Goal: Information Seeking & Learning: Find contact information

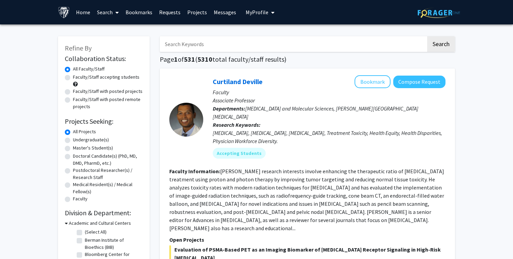
click at [156, 13] on link "Requests" at bounding box center [170, 12] width 28 height 24
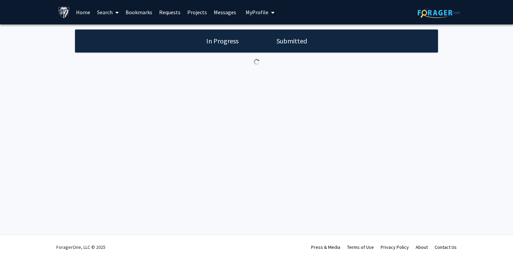
click at [140, 13] on link "Bookmarks" at bounding box center [139, 12] width 34 height 24
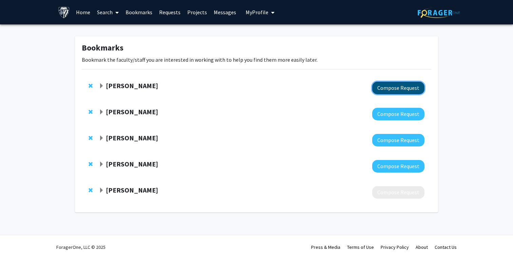
click at [387, 88] on button "Compose Request" at bounding box center [398, 88] width 52 height 13
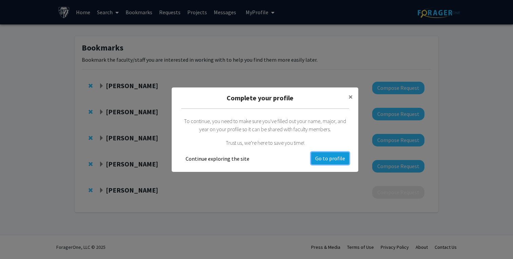
click at [333, 153] on button "Go to profile" at bounding box center [330, 158] width 38 height 12
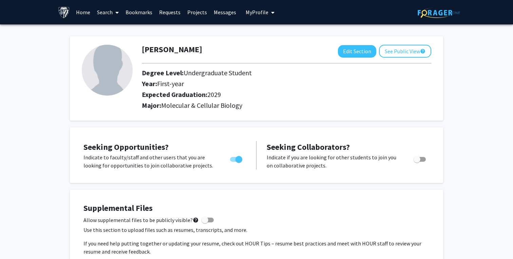
click at [141, 12] on link "Bookmarks" at bounding box center [139, 12] width 34 height 24
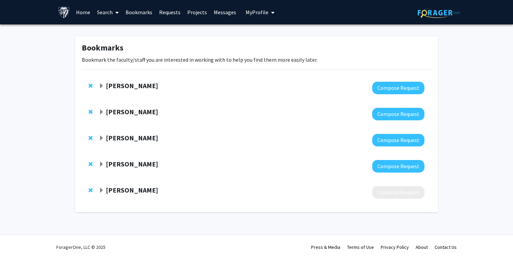
click at [102, 111] on span "Expand Fengyi Wan Bookmark" at bounding box center [101, 112] width 5 height 5
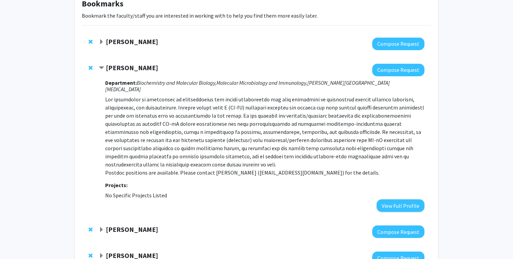
scroll to position [48, 0]
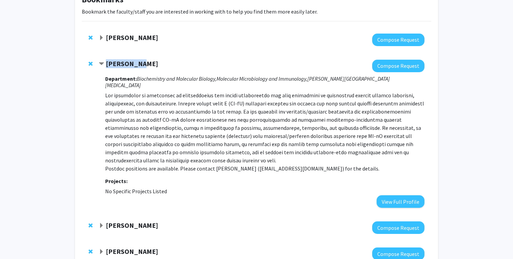
drag, startPoint x: 106, startPoint y: 64, endPoint x: 140, endPoint y: 64, distance: 34.3
click at [140, 64] on div "[PERSON_NAME]" at bounding box center [172, 64] width 147 height 8
copy strong "[PERSON_NAME]"
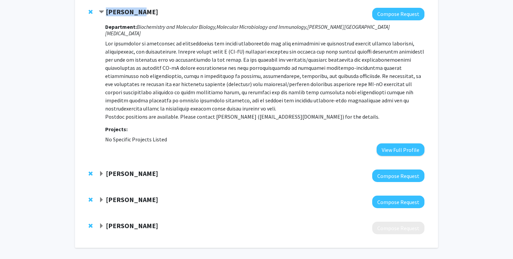
scroll to position [118, 0]
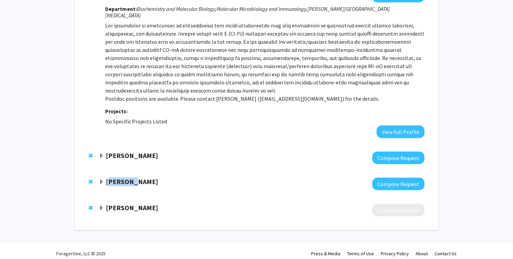
drag, startPoint x: 108, startPoint y: 176, endPoint x: 132, endPoint y: 176, distance: 24.1
click at [132, 177] on strong "[PERSON_NAME]" at bounding box center [132, 181] width 52 height 8
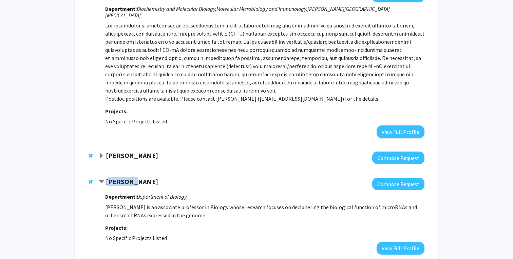
click at [131, 177] on strong "[PERSON_NAME]" at bounding box center [132, 181] width 52 height 8
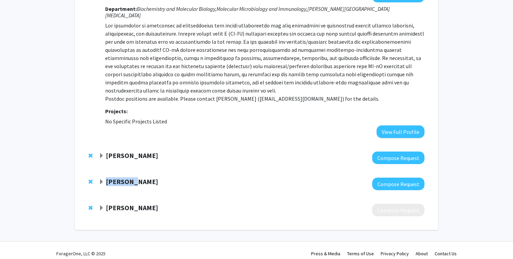
drag, startPoint x: 132, startPoint y: 176, endPoint x: 107, endPoint y: 177, distance: 25.1
click at [107, 178] on div "[PERSON_NAME]" at bounding box center [172, 182] width 147 height 8
copy strong "[PERSON_NAME]"
drag, startPoint x: 107, startPoint y: 202, endPoint x: 155, endPoint y: 202, distance: 48.9
click at [155, 204] on strong "[PERSON_NAME]" at bounding box center [132, 208] width 52 height 8
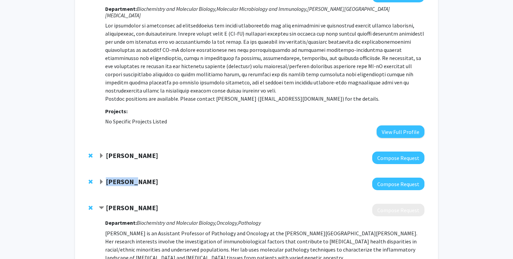
copy strong "[PERSON_NAME]"
click at [106, 204] on strong "[PERSON_NAME]" at bounding box center [132, 208] width 52 height 8
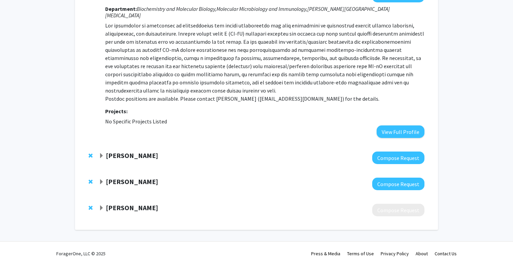
click at [107, 145] on div "[PERSON_NAME] Compose Request" at bounding box center [257, 158] width 350 height 26
click at [107, 151] on strong "[PERSON_NAME]" at bounding box center [132, 155] width 52 height 8
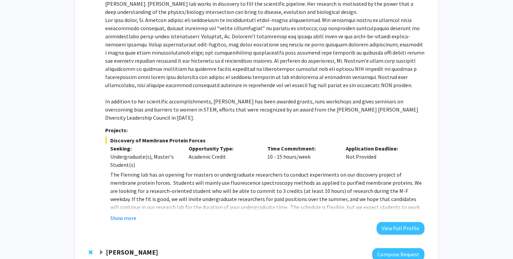
scroll to position [313, 0]
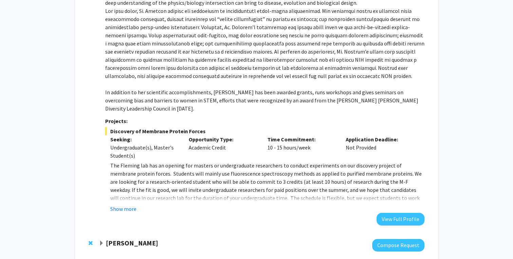
click at [118, 188] on fg-read-more "The [PERSON_NAME] lab has an opening for masters or undergraduate researchers t…" at bounding box center [264, 188] width 319 height 52
click at [119, 199] on div "Department: Department of Biology, Department of Biophysics [PERSON_NAME] is a …" at bounding box center [264, 97] width 319 height 256
click at [119, 205] on button "Show more" at bounding box center [123, 209] width 26 height 8
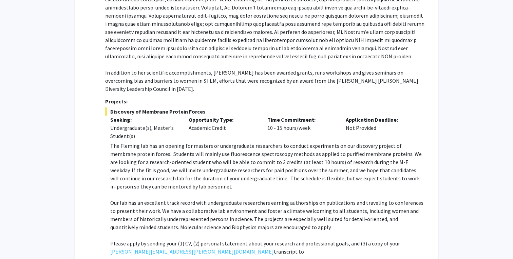
scroll to position [362, 0]
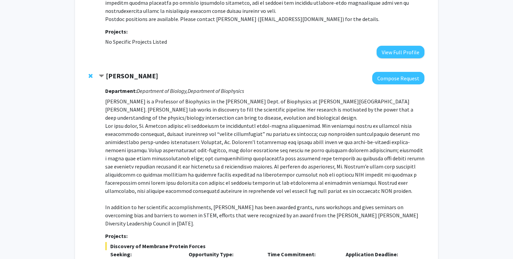
click at [102, 74] on span "Contract Karen Fleming Bookmark" at bounding box center [101, 76] width 5 height 5
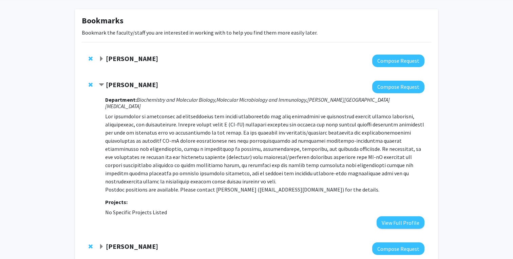
scroll to position [0, 0]
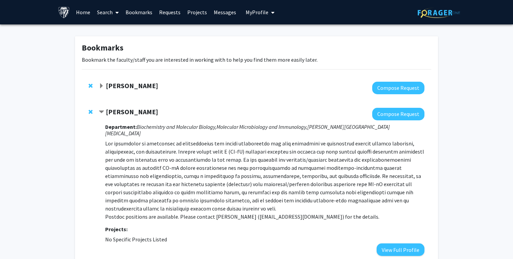
click at [99, 110] on span "Contract Fengyi Wan Bookmark" at bounding box center [101, 112] width 5 height 5
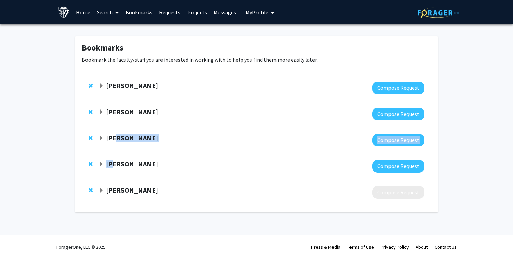
drag, startPoint x: 115, startPoint y: 139, endPoint x: 114, endPoint y: 160, distance: 21.4
click at [114, 160] on div "[PERSON_NAME] Compose Request [PERSON_NAME] Compose Request [PERSON_NAME] Compo…" at bounding box center [257, 140] width 360 height 131
click at [88, 145] on div "[PERSON_NAME] Compose Request" at bounding box center [257, 140] width 350 height 26
drag, startPoint x: 112, startPoint y: 138, endPoint x: 72, endPoint y: 142, distance: 40.6
click at [72, 142] on div "Bookmarks Bookmark the faculty/staff you are interested in working with to help…" at bounding box center [256, 124] width 373 height 176
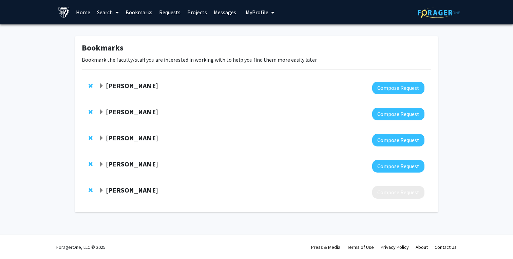
click at [82, 153] on div "[PERSON_NAME] Compose Request" at bounding box center [257, 140] width 350 height 26
click at [103, 114] on span "Expand Fengyi Wan Bookmark" at bounding box center [101, 112] width 5 height 5
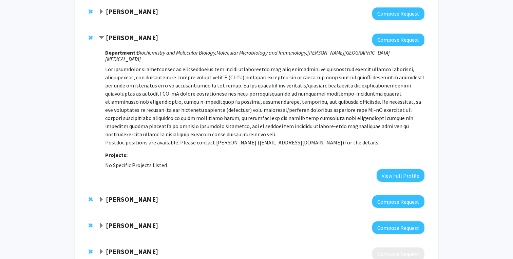
scroll to position [74, 0]
click at [99, 38] on span "Contract Fengyi Wan Bookmark" at bounding box center [101, 38] width 5 height 5
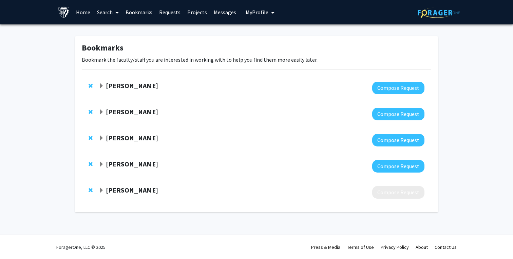
click at [101, 166] on span "Expand John Kim Bookmark" at bounding box center [101, 164] width 5 height 5
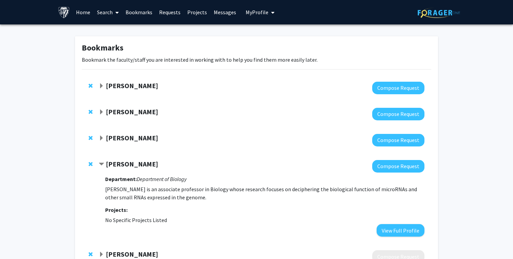
click at [101, 166] on span "Contract John Kim Bookmark" at bounding box center [101, 164] width 5 height 5
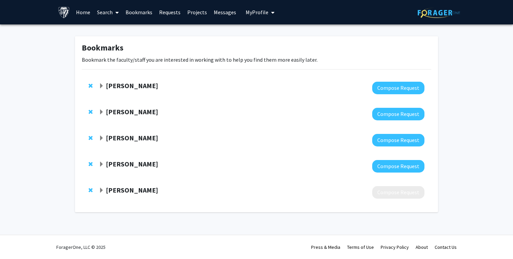
click at [102, 193] on span "Expand Janielle Maynard Bookmark" at bounding box center [101, 190] width 5 height 5
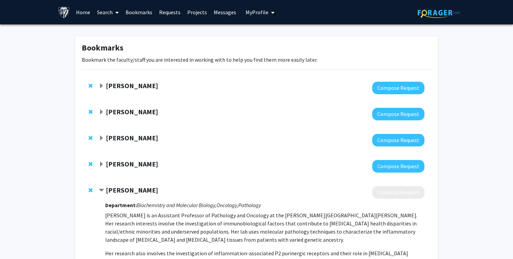
click at [110, 15] on link "Search" at bounding box center [108, 12] width 29 height 24
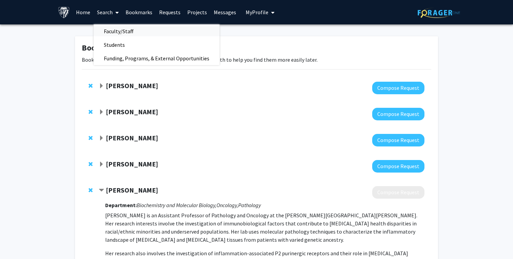
click at [118, 30] on span "Faculty/Staff" at bounding box center [119, 31] width 50 height 14
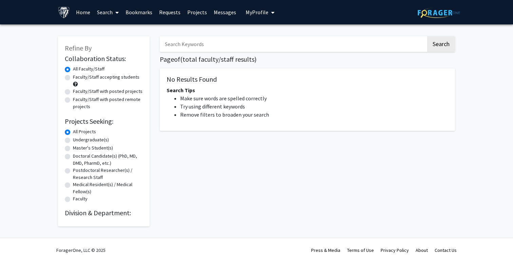
click at [198, 46] on input "Search Keywords" at bounding box center [293, 44] width 266 height 16
click at [427, 36] on button "Search" at bounding box center [441, 44] width 28 height 16
click at [431, 44] on button "Search" at bounding box center [441, 44] width 28 height 16
click at [167, 46] on input "[PERSON_NAME]" at bounding box center [293, 44] width 266 height 16
click at [427, 36] on button "Search" at bounding box center [441, 44] width 28 height 16
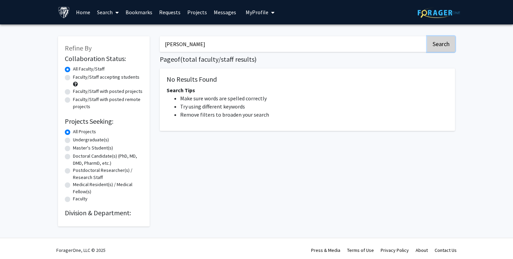
click at [448, 43] on button "Search" at bounding box center [441, 44] width 28 height 16
drag, startPoint x: 182, startPoint y: 40, endPoint x: 127, endPoint y: 40, distance: 54.3
click at [128, 40] on div "Refine By Collaboration Status: Collaboration Status All Faculty/Staff Collabor…" at bounding box center [256, 128] width 407 height 197
drag, startPoint x: 179, startPoint y: 46, endPoint x: 121, endPoint y: 46, distance: 58.0
click at [121, 46] on div "Refine By Collaboration Status: Collaboration Status All Faculty/Staff Collabor…" at bounding box center [256, 128] width 407 height 197
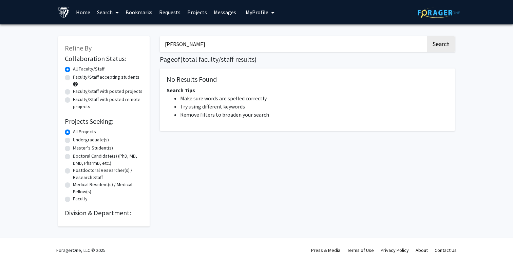
type input "[PERSON_NAME]"
click at [427, 36] on button "Search" at bounding box center [441, 44] width 28 height 16
click at [282, 153] on nav "Page navigation" at bounding box center [307, 146] width 295 height 16
click at [89, 71] on label "All Faculty/Staff" at bounding box center [89, 69] width 32 height 7
click at [77, 70] on input "All Faculty/Staff" at bounding box center [75, 68] width 4 height 4
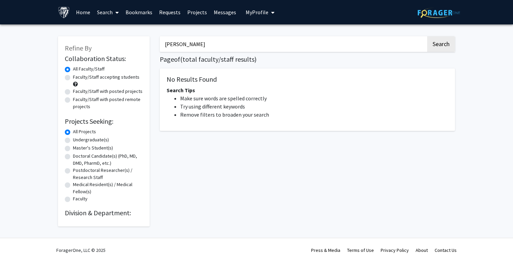
click at [73, 141] on label "Undergraduate(s)" at bounding box center [91, 139] width 36 height 7
click at [73, 141] on input "Undergraduate(s)" at bounding box center [75, 138] width 4 height 4
radio input "true"
click at [66, 135] on div "All Projects" at bounding box center [104, 132] width 78 height 8
click at [81, 13] on link "Home" at bounding box center [83, 12] width 21 height 24
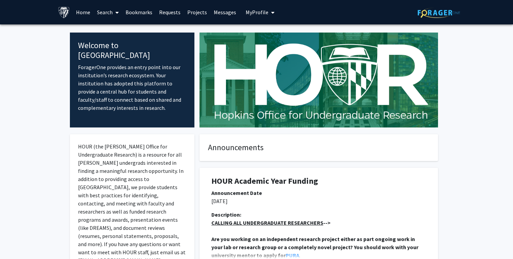
click at [105, 14] on link "Search" at bounding box center [108, 12] width 29 height 24
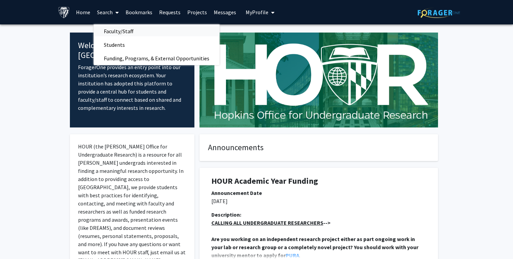
click at [112, 29] on span "Faculty/Staff" at bounding box center [119, 31] width 50 height 14
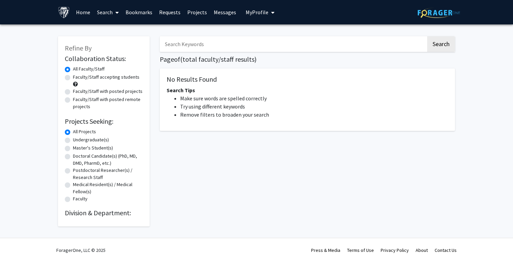
click at [180, 48] on input "Search Keywords" at bounding box center [293, 44] width 266 height 16
type input "[PERSON_NAME]"
click at [427, 36] on button "Search" at bounding box center [441, 44] width 28 height 16
click at [144, 15] on link "Bookmarks" at bounding box center [139, 12] width 34 height 24
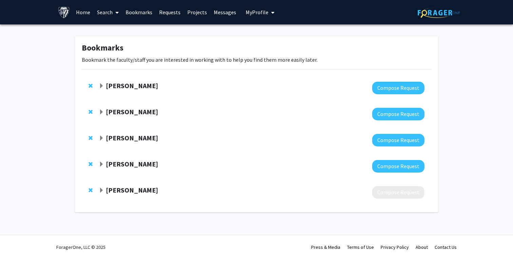
click at [114, 167] on strong "[PERSON_NAME]" at bounding box center [132, 164] width 52 height 8
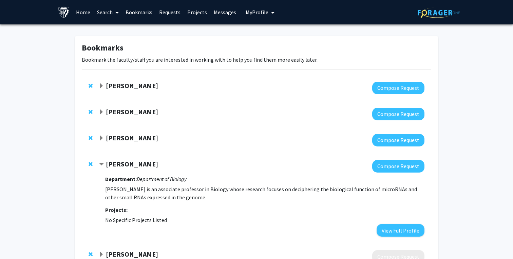
click at [140, 177] on icon "Department of Biology" at bounding box center [162, 179] width 50 height 7
click at [106, 14] on link "Search" at bounding box center [108, 12] width 29 height 24
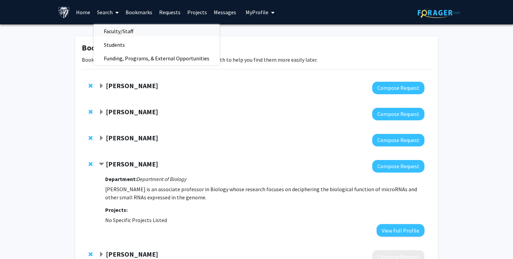
click at [111, 27] on span "Faculty/Staff" at bounding box center [119, 31] width 50 height 14
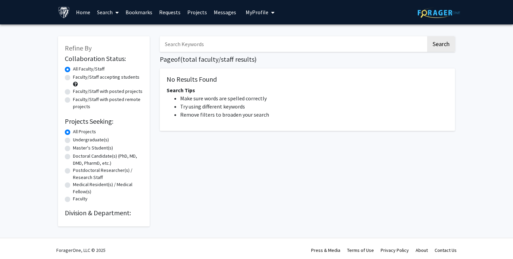
click at [414, 52] on div "Search Page of ( total faculty/staff results) No Results Found Search Tips Make…" at bounding box center [307, 128] width 305 height 197
click at [435, 53] on div "Search Page of ( total faculty/staff results) No Results Found Search Tips Make…" at bounding box center [307, 128] width 305 height 197
click at [439, 45] on button "Search" at bounding box center [441, 44] width 28 height 16
click at [73, 77] on label "Faculty/Staff accepting students" at bounding box center [106, 77] width 67 height 7
click at [73, 77] on input "Faculty/Staff accepting students" at bounding box center [75, 76] width 4 height 4
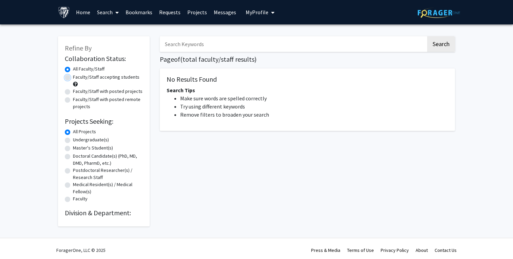
radio input "true"
click at [73, 70] on label "All Faculty/Staff" at bounding box center [89, 69] width 32 height 7
click at [73, 70] on input "All Faculty/Staff" at bounding box center [75, 68] width 4 height 4
radio input "true"
click at [75, 12] on link "Home" at bounding box center [83, 12] width 21 height 24
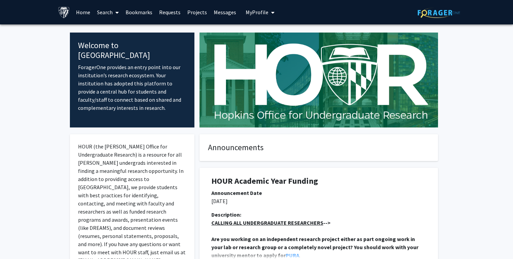
click at [106, 12] on link "Search" at bounding box center [108, 12] width 29 height 24
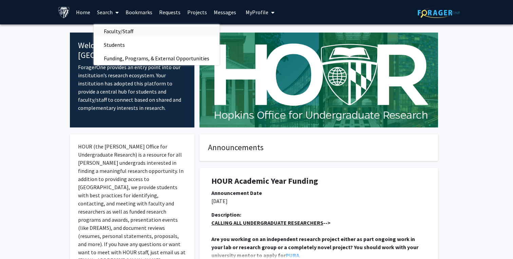
click at [123, 31] on span "Faculty/Staff" at bounding box center [119, 31] width 50 height 14
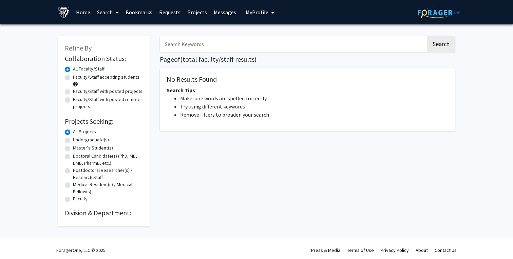
click at [101, 10] on link "Search" at bounding box center [108, 12] width 29 height 24
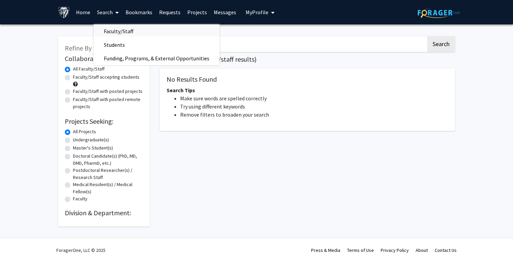
click at [113, 34] on span "Faculty/Staff" at bounding box center [119, 31] width 50 height 14
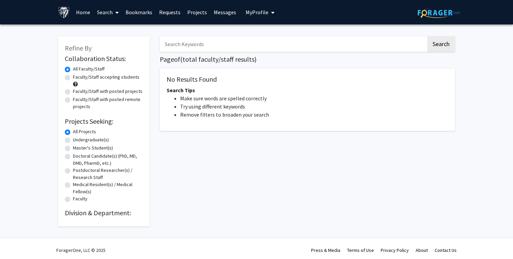
click at [263, 17] on button "My Profile" at bounding box center [260, 12] width 33 height 24
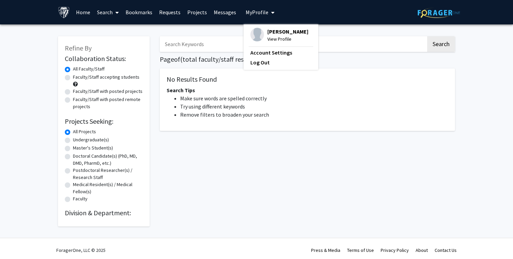
click at [267, 37] on span "View Profile" at bounding box center [287, 38] width 41 height 7
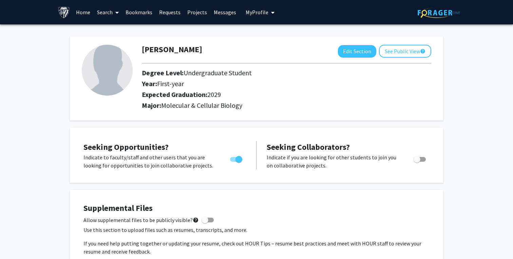
click at [109, 13] on link "Search" at bounding box center [108, 12] width 29 height 24
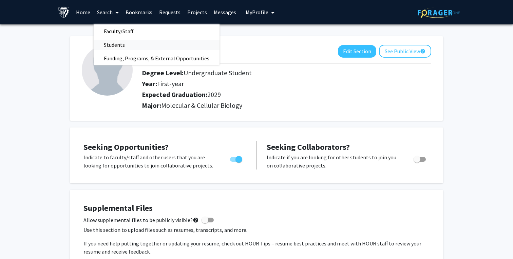
click at [113, 44] on span "Students" at bounding box center [114, 45] width 41 height 14
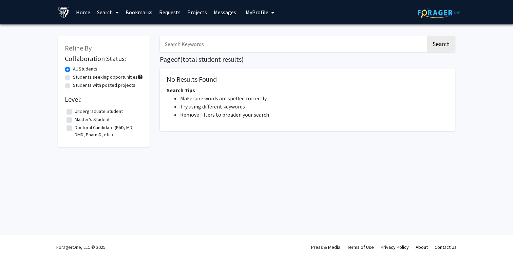
click at [105, 19] on link "Search" at bounding box center [108, 12] width 29 height 24
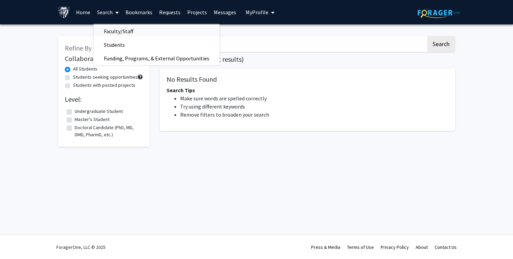
click at [110, 31] on span "Faculty/Staff" at bounding box center [119, 31] width 50 height 14
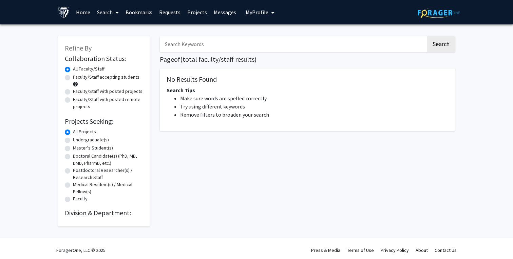
click at [73, 141] on label "Undergraduate(s)" at bounding box center [91, 139] width 36 height 7
click at [73, 141] on input "Undergraduate(s)" at bounding box center [75, 138] width 4 height 4
radio input "true"
click at [73, 133] on label "All Projects" at bounding box center [84, 131] width 23 height 7
click at [73, 133] on input "All Projects" at bounding box center [75, 130] width 4 height 4
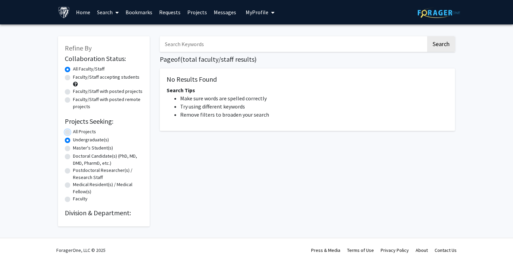
radio input "true"
click at [444, 15] on img at bounding box center [439, 12] width 42 height 11
click at [186, 52] on input "Search Keywords" at bounding box center [293, 44] width 266 height 16
type input "Utthara"
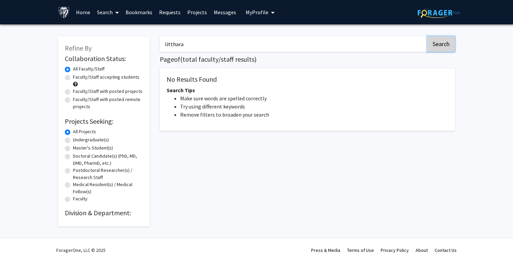
click at [443, 43] on button "Search" at bounding box center [441, 44] width 28 height 16
drag, startPoint x: 191, startPoint y: 44, endPoint x: 135, endPoint y: 44, distance: 56.3
click at [135, 44] on div "Refine By Collaboration Status: Collaboration Status All Faculty/Staff Collabor…" at bounding box center [256, 128] width 407 height 197
click at [233, 169] on div "Search Page of ( total faculty/staff results) No Results Found Search Tips Make…" at bounding box center [307, 128] width 305 height 197
click at [189, 11] on link "Projects" at bounding box center [197, 12] width 26 height 24
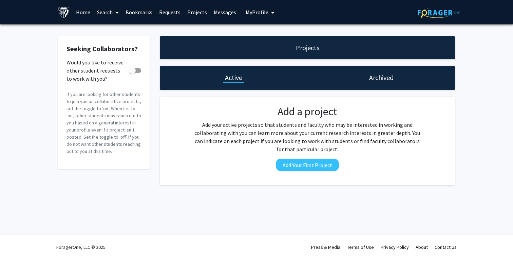
click at [106, 14] on link "Search" at bounding box center [108, 12] width 29 height 24
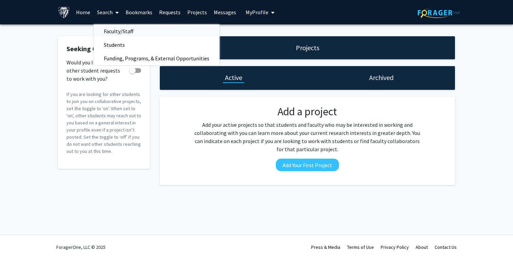
click at [112, 27] on span "Faculty/Staff" at bounding box center [119, 31] width 50 height 14
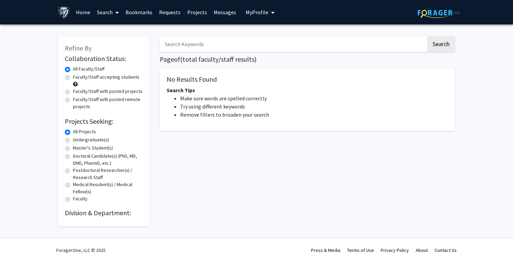
click at [73, 93] on label "Faculty/Staff with posted projects" at bounding box center [108, 91] width 70 height 7
click at [73, 92] on input "Faculty/Staff with posted projects" at bounding box center [75, 90] width 4 height 4
radio input "true"
click at [73, 80] on label "Faculty/Staff accepting students" at bounding box center [106, 77] width 67 height 7
click at [73, 78] on input "Faculty/Staff accepting students" at bounding box center [75, 76] width 4 height 4
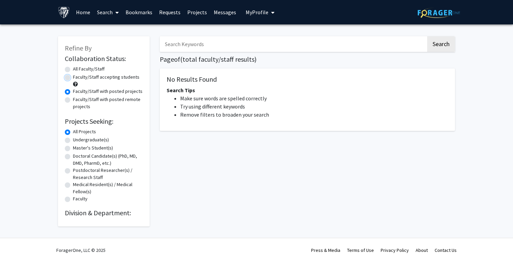
radio input "true"
click at [73, 67] on label "All Faculty/Staff" at bounding box center [89, 69] width 32 height 7
click at [73, 67] on input "All Faculty/Staff" at bounding box center [75, 68] width 4 height 4
radio input "true"
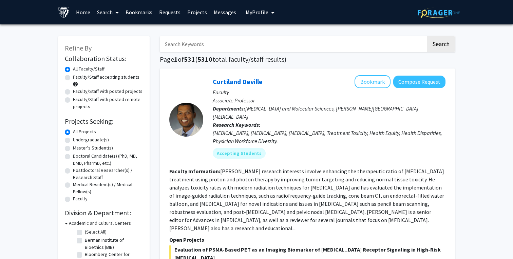
click at [200, 36] on input "Search Keywords" at bounding box center [293, 44] width 266 height 16
click at [427, 36] on button "Search" at bounding box center [441, 44] width 28 height 16
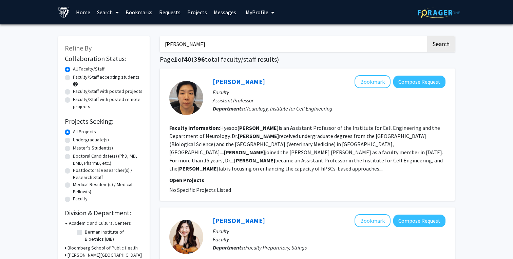
click at [165, 46] on input "[PERSON_NAME]" at bounding box center [293, 44] width 266 height 16
type input "john kim"
click at [427, 36] on button "Search" at bounding box center [441, 44] width 28 height 16
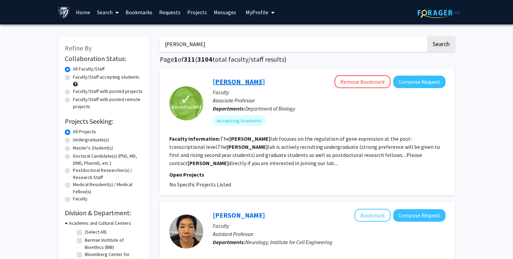
click at [219, 84] on link "[PERSON_NAME]" at bounding box center [239, 81] width 52 height 8
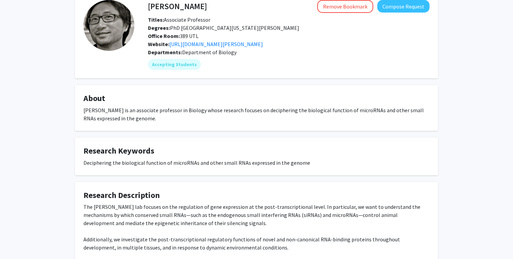
scroll to position [125, 0]
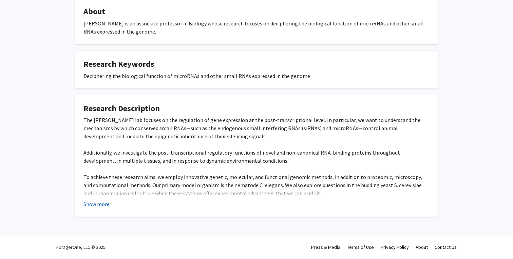
click at [101, 205] on button "Show more" at bounding box center [96, 204] width 26 height 8
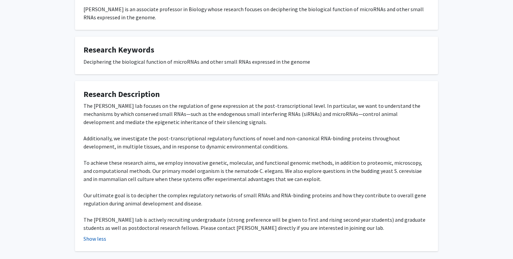
scroll to position [140, 0]
drag, startPoint x: 250, startPoint y: 195, endPoint x: 321, endPoint y: 198, distance: 71.3
click at [321, 198] on div "The Kim lab focuses on the regulation of gene expression at the post-transcript…" at bounding box center [256, 166] width 346 height 130
click at [247, 214] on div "The Kim lab focuses on the regulation of gene expression at the post-transcript…" at bounding box center [256, 166] width 346 height 130
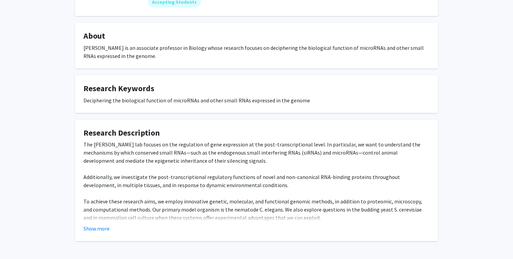
scroll to position [125, 0]
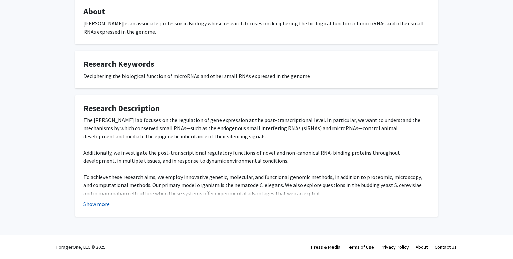
click at [96, 206] on button "Show more" at bounding box center [96, 204] width 26 height 8
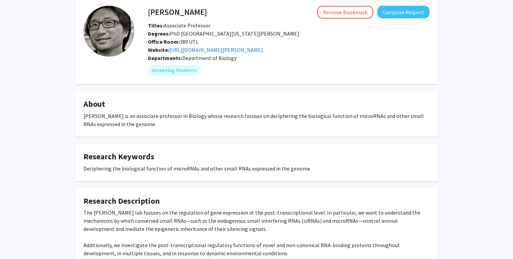
scroll to position [0, 0]
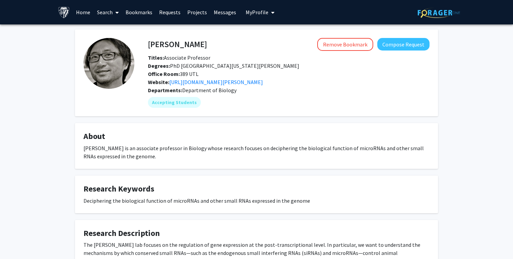
click at [206, 147] on div "[PERSON_NAME] is an associate professor in Biology whose research focuses on de…" at bounding box center [256, 152] width 346 height 16
click at [133, 12] on link "Bookmarks" at bounding box center [139, 12] width 34 height 24
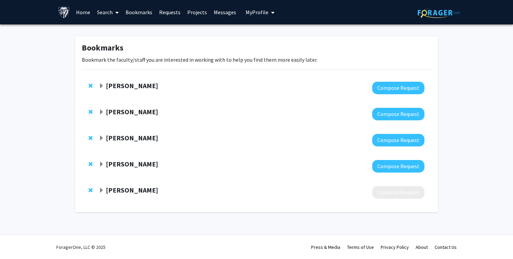
click at [100, 113] on span "Expand Fengyi Wan Bookmark" at bounding box center [101, 112] width 5 height 5
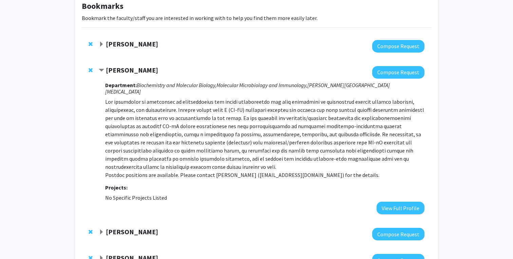
scroll to position [45, 0]
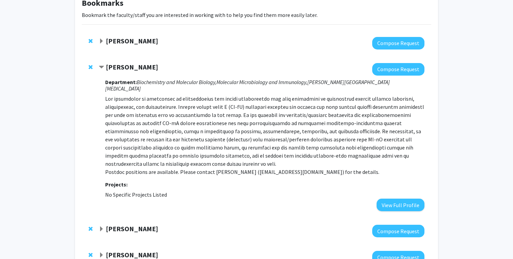
click at [123, 148] on p "Postdoc positions are available. Please contact [PERSON_NAME] ([EMAIL_ADDRESS][…" at bounding box center [264, 135] width 319 height 81
drag, startPoint x: 241, startPoint y: 167, endPoint x: 276, endPoint y: 168, distance: 35.7
click at [276, 168] on p "Postdoc positions are available. Please contact [PERSON_NAME] ([EMAIL_ADDRESS][…" at bounding box center [264, 135] width 319 height 81
copy p "fwan1@jhu.edu"
click at [229, 148] on p "Postdoc positions are available. Please contact [PERSON_NAME] ([EMAIL_ADDRESS][…" at bounding box center [264, 135] width 319 height 81
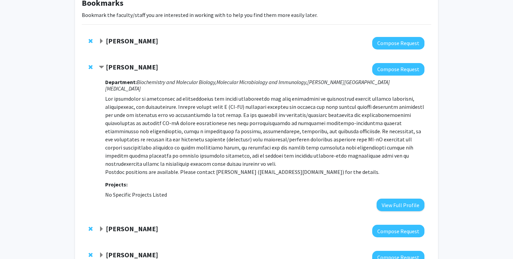
click at [97, 66] on div "Fengyi Wan Compose Request Department: Biochemistry and Molecular Biology, Mole…" at bounding box center [257, 137] width 350 height 162
click at [100, 66] on span "Contract Fengyi Wan Bookmark" at bounding box center [101, 67] width 5 height 5
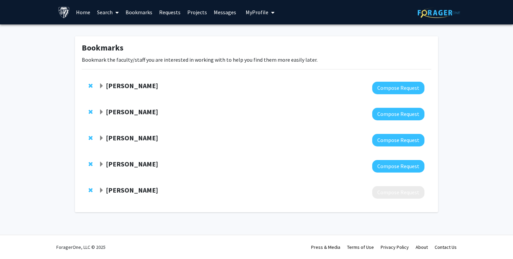
scroll to position [0, 0]
click at [103, 191] on span "Expand Janielle Maynard Bookmark" at bounding box center [101, 190] width 5 height 5
